Goal: Task Accomplishment & Management: Manage account settings

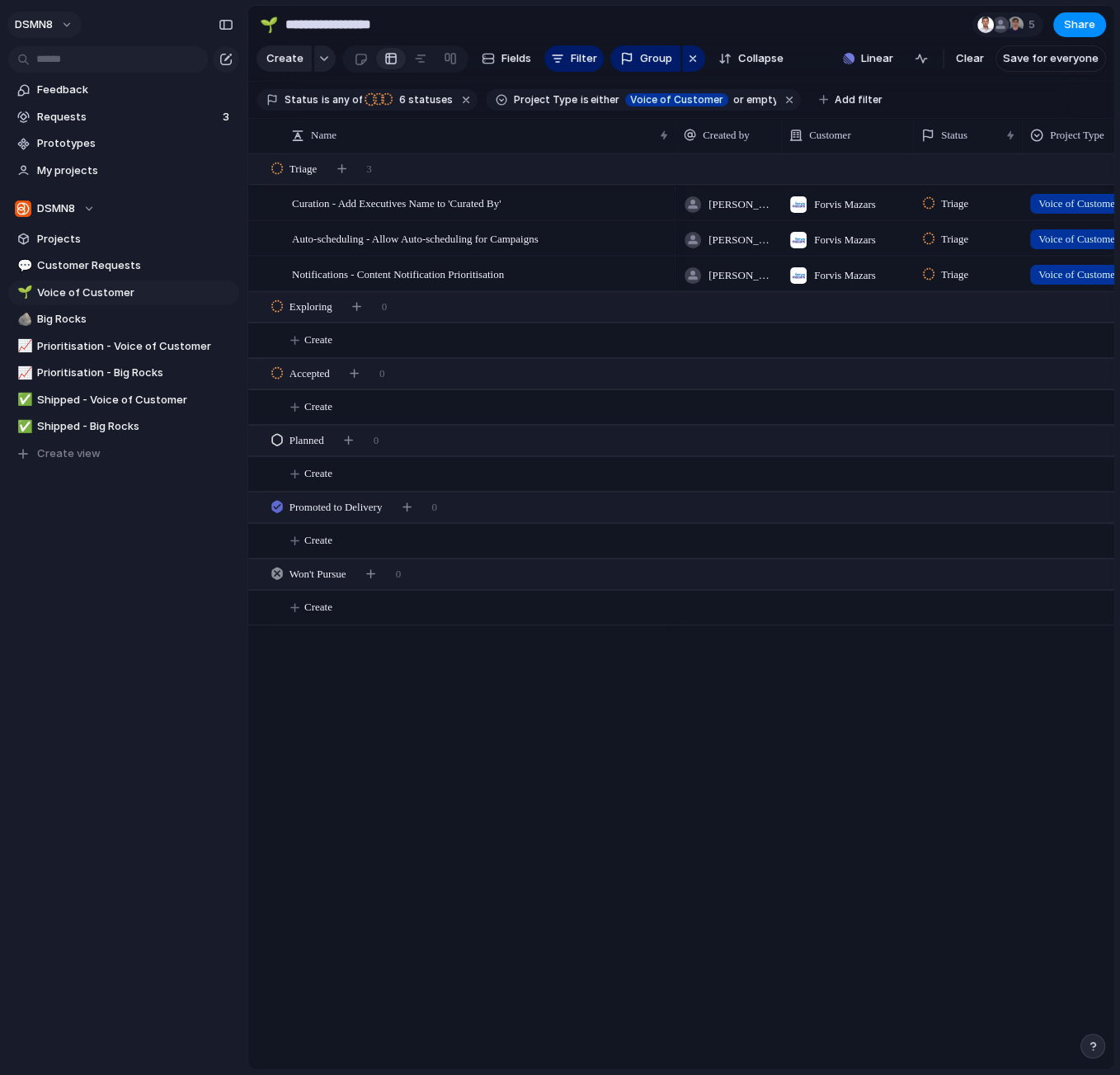
click at [71, 22] on button "DSMN8" at bounding box center [44, 25] width 74 height 27
click at [81, 68] on li "Settings" at bounding box center [80, 61] width 137 height 27
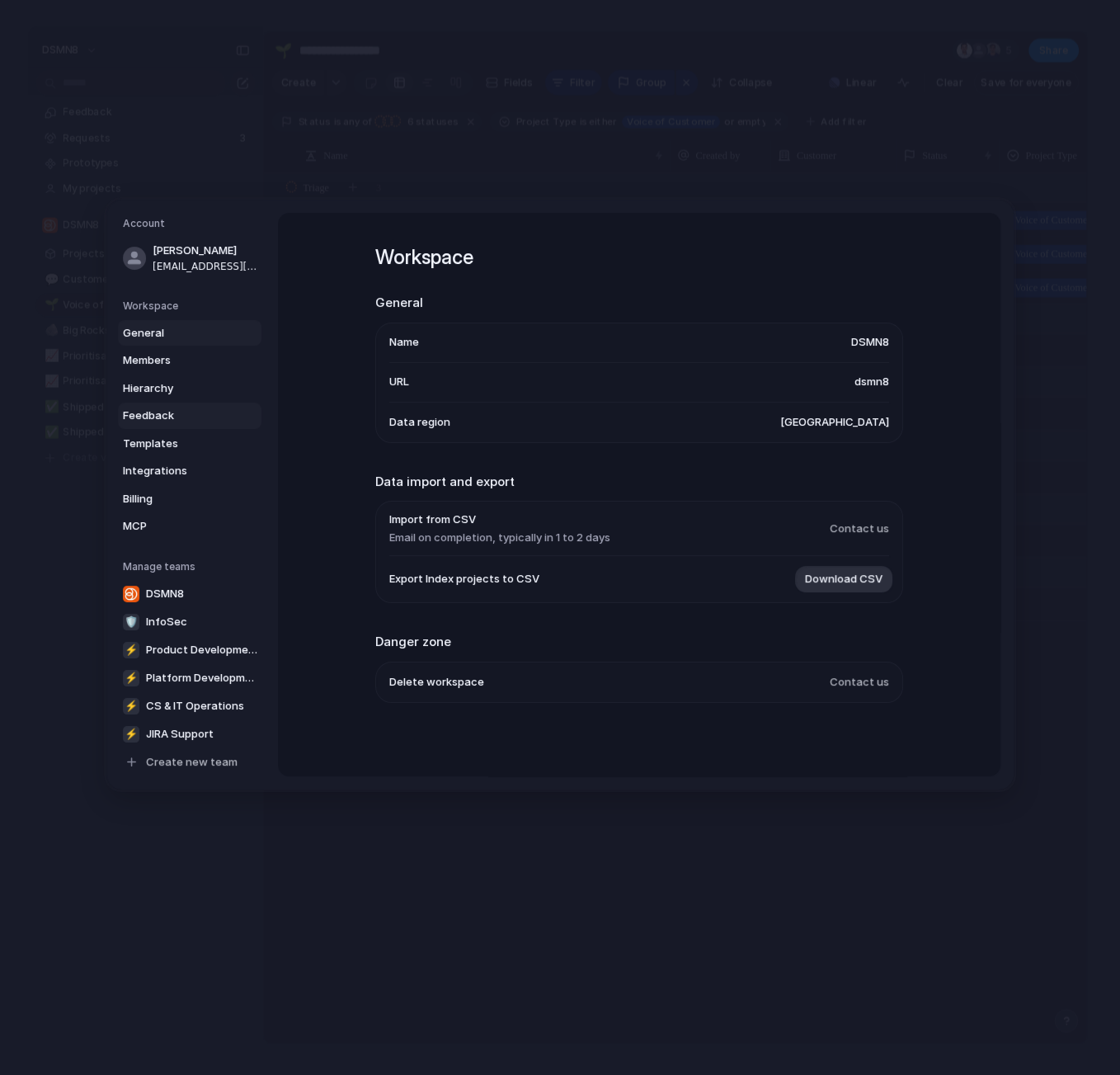
click at [156, 411] on span "Feedback" at bounding box center [175, 415] width 105 height 16
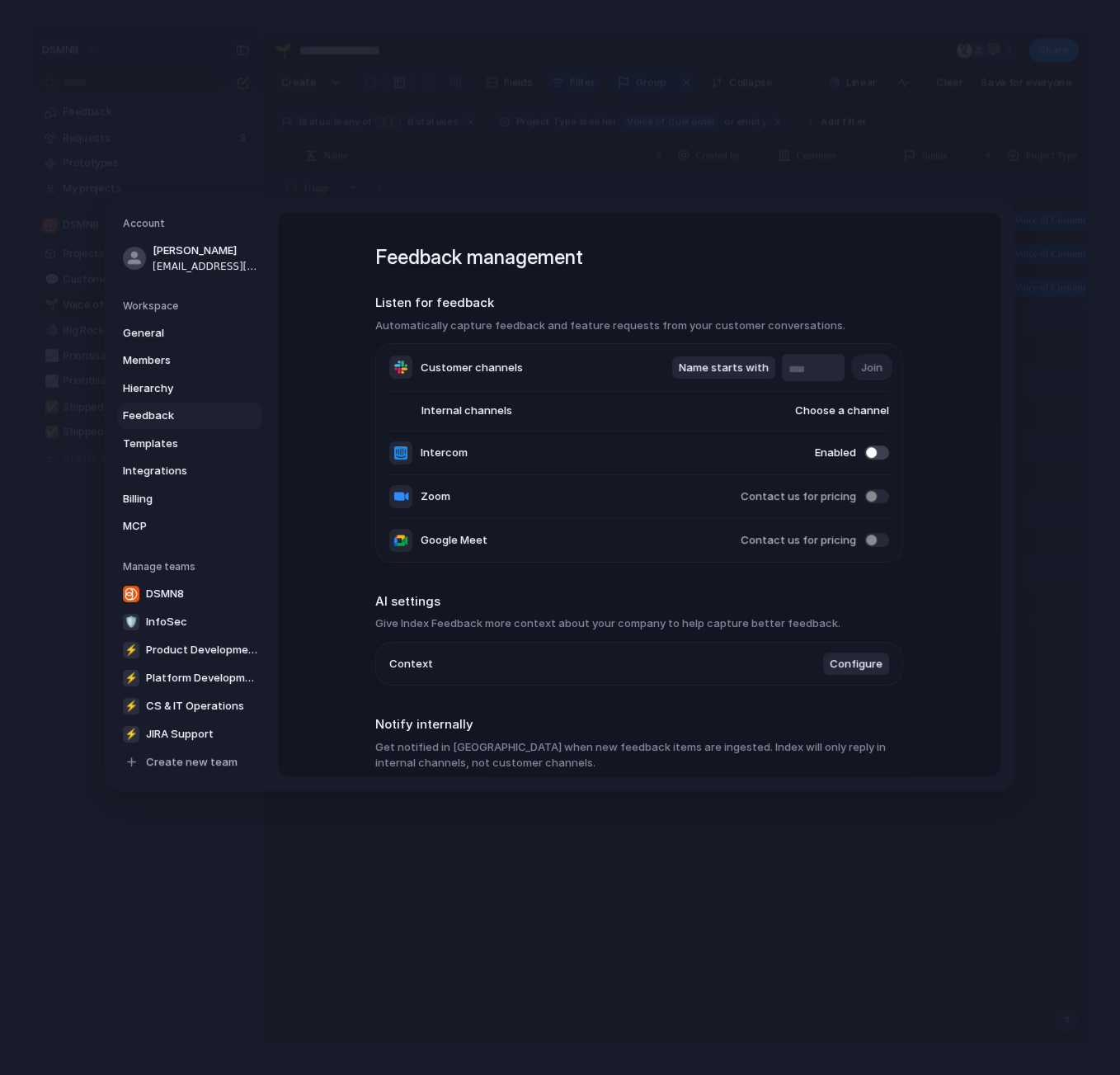
click at [875, 670] on button "Configure" at bounding box center [855, 664] width 66 height 23
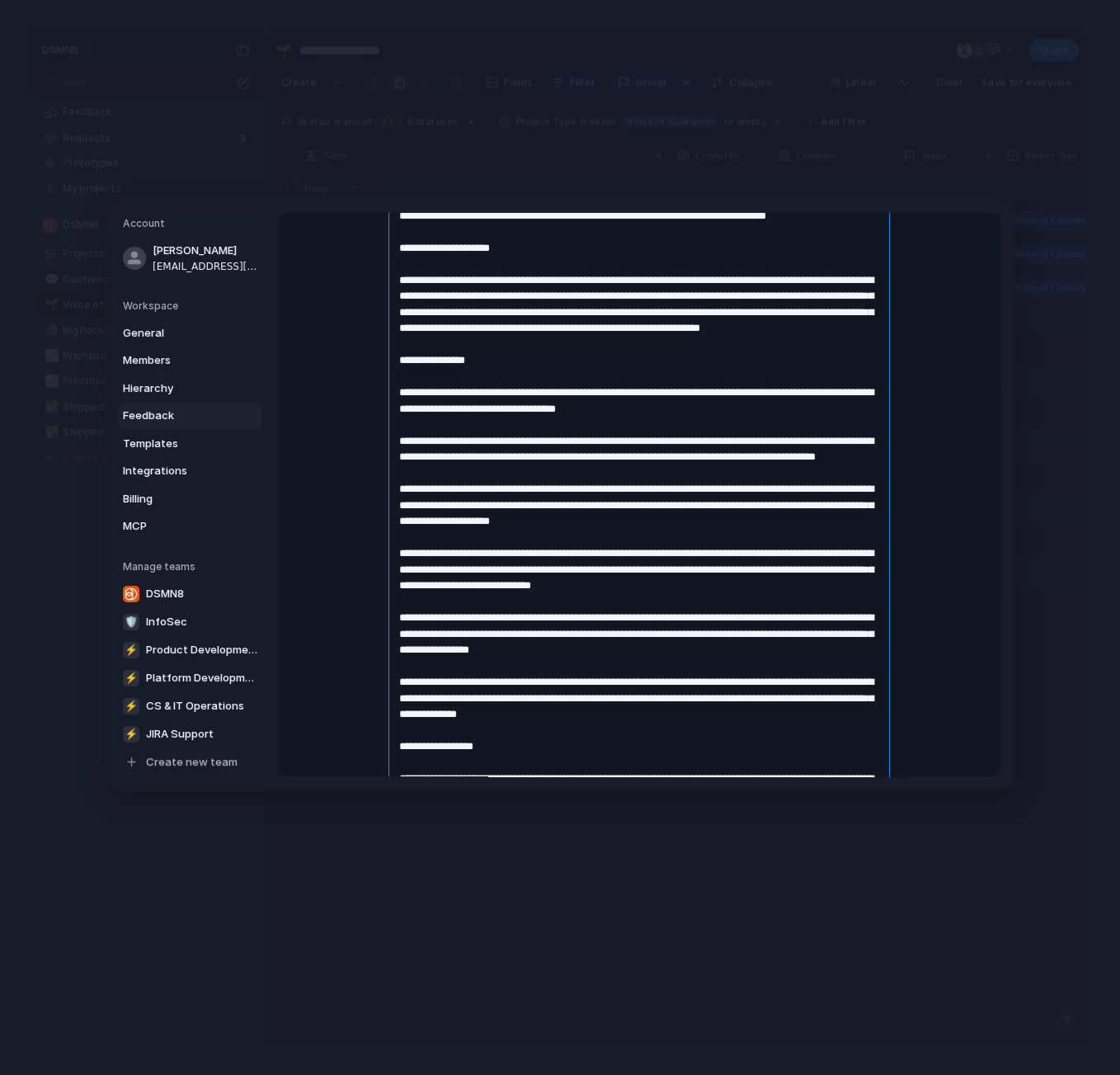
scroll to position [1450, 0]
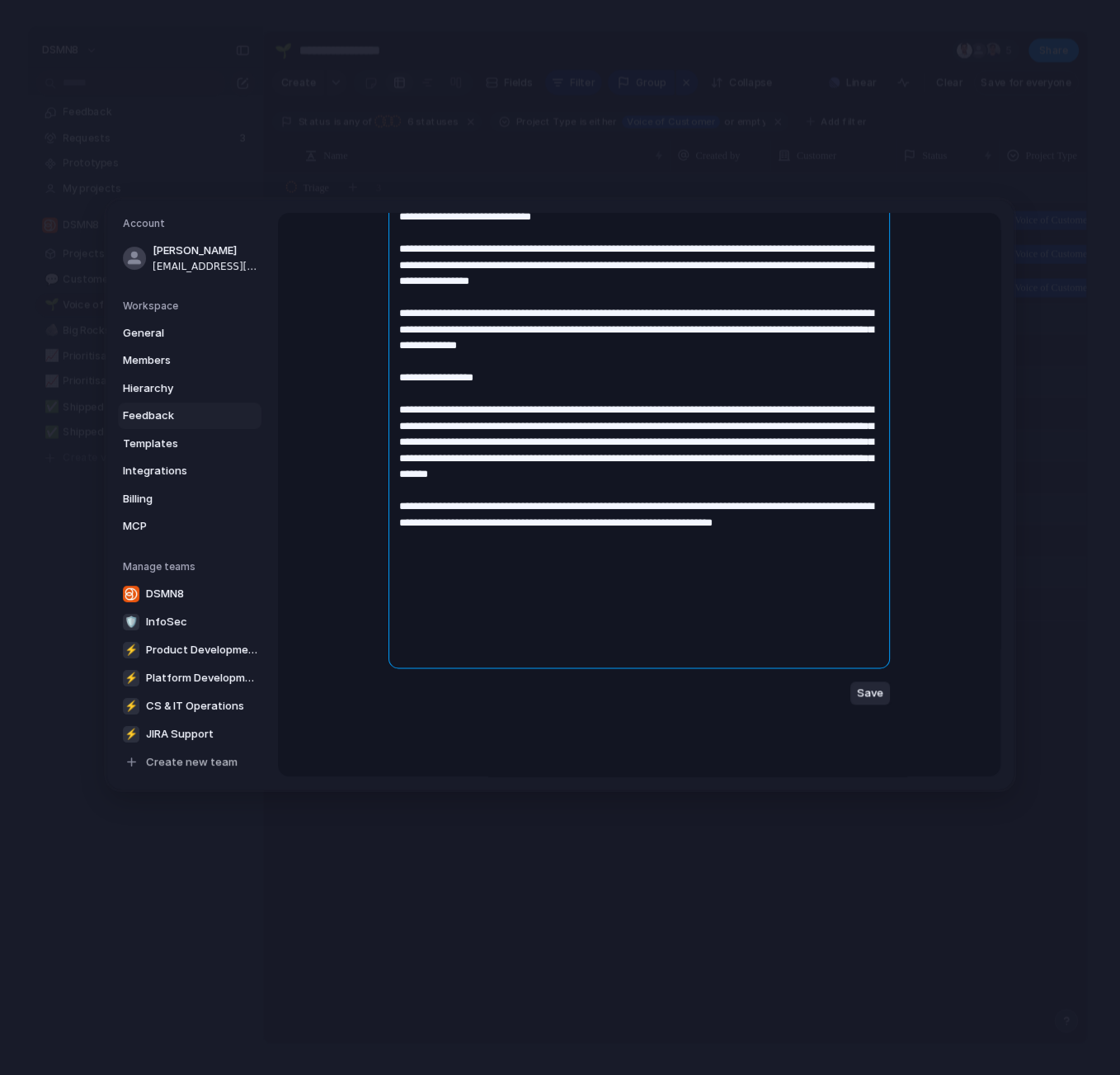
drag, startPoint x: 399, startPoint y: 383, endPoint x: 729, endPoint y: 823, distance: 550.0
click at [745, 841] on div "Account James [EMAIL_ADDRESS][DOMAIN_NAME] Workspace General Members Hierarchy …" at bounding box center [560, 537] width 1120 height 1075
